Goal: Task Accomplishment & Management: Manage account settings

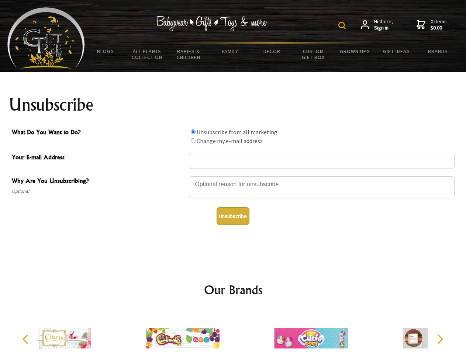
click at [343, 25] on img at bounding box center [341, 25] width 7 height 7
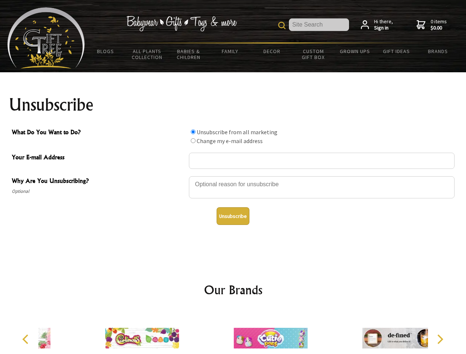
click at [233, 176] on div at bounding box center [321, 188] width 265 height 26
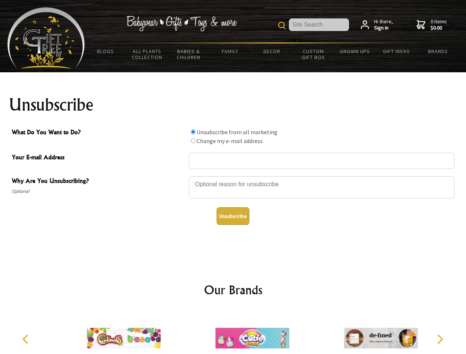
click at [193, 132] on input "What Do You Want to Do?" at bounding box center [193, 131] width 5 height 5
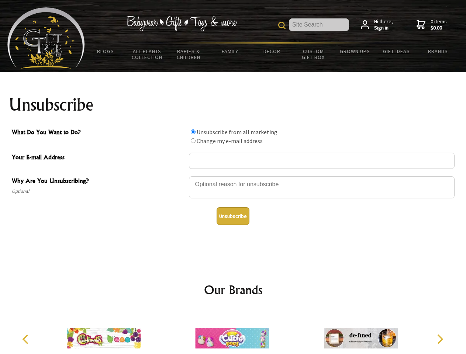
click at [193, 140] on input "What Do You Want to Do?" at bounding box center [193, 140] width 5 height 5
radio input "true"
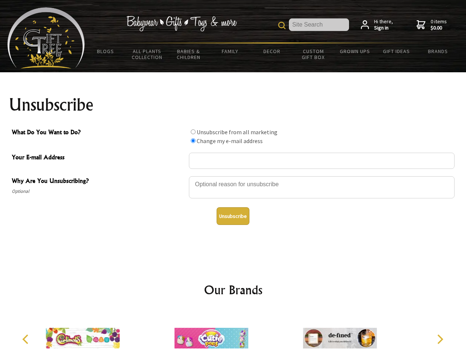
click at [233, 216] on button "Unsubscribe" at bounding box center [232, 216] width 33 height 18
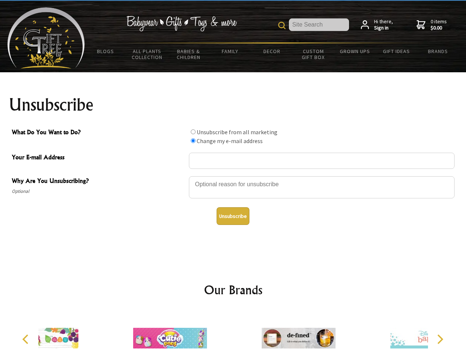
click at [233, 332] on div at bounding box center [169, 339] width 128 height 58
click at [27, 339] on icon "Previous" at bounding box center [26, 339] width 10 height 10
click at [439, 339] on icon "Next" at bounding box center [439, 339] width 10 height 10
